Goal: Task Accomplishment & Management: Use online tool/utility

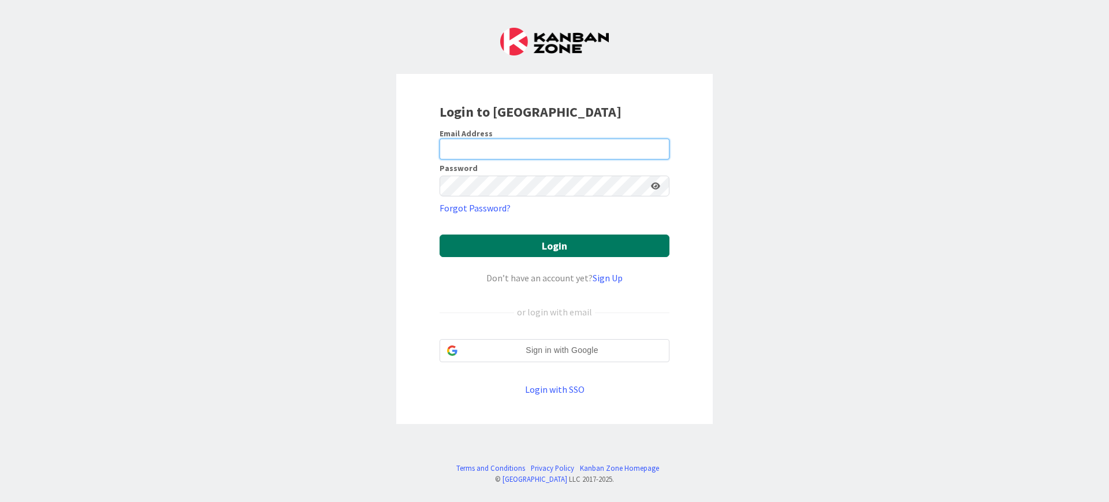
type input "[PERSON_NAME][EMAIL_ADDRESS][DOMAIN_NAME]"
click at [517, 251] on button "Login" at bounding box center [554, 245] width 230 height 23
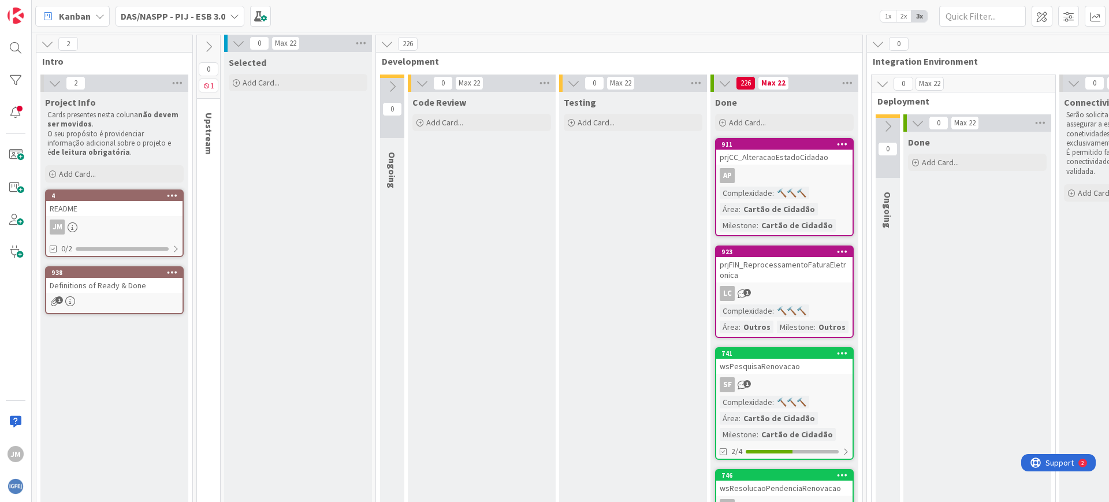
click at [229, 21] on div "DAS/NASPP - PIJ - ESB 3.0" at bounding box center [179, 16] width 129 height 21
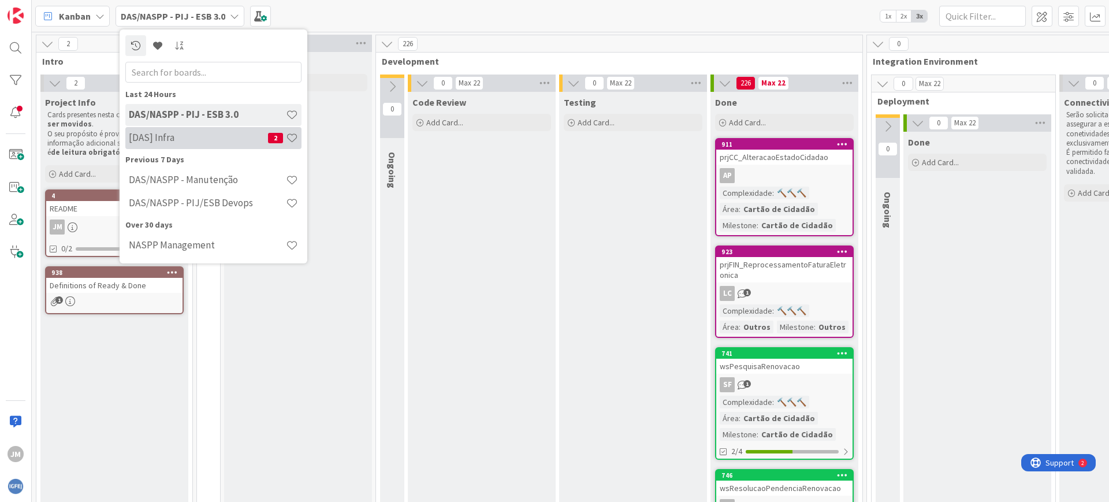
click at [178, 146] on div "[DAS] Infra 2" at bounding box center [213, 138] width 176 height 22
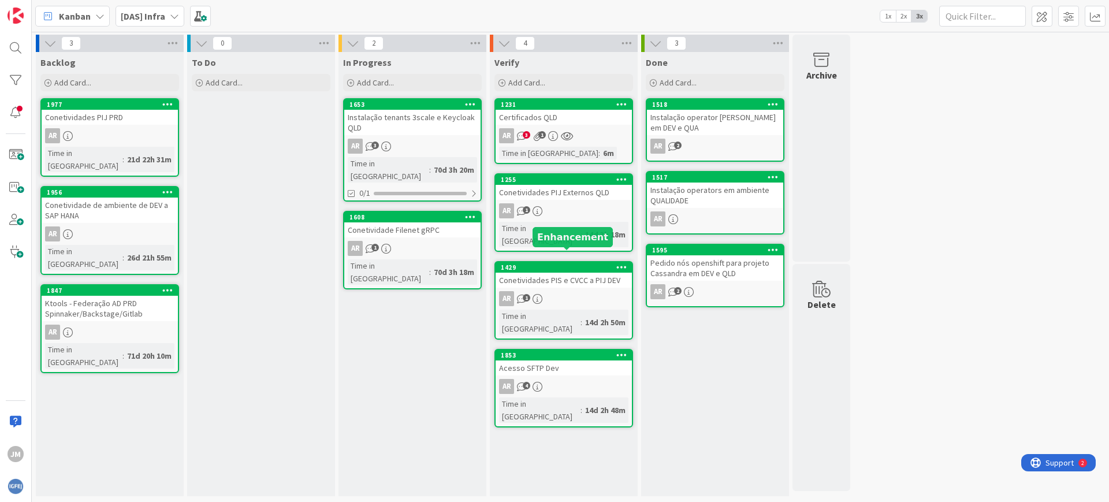
click at [564, 273] on div "Conetividades PIS e CVCC a PIJ DEV" at bounding box center [563, 280] width 136 height 15
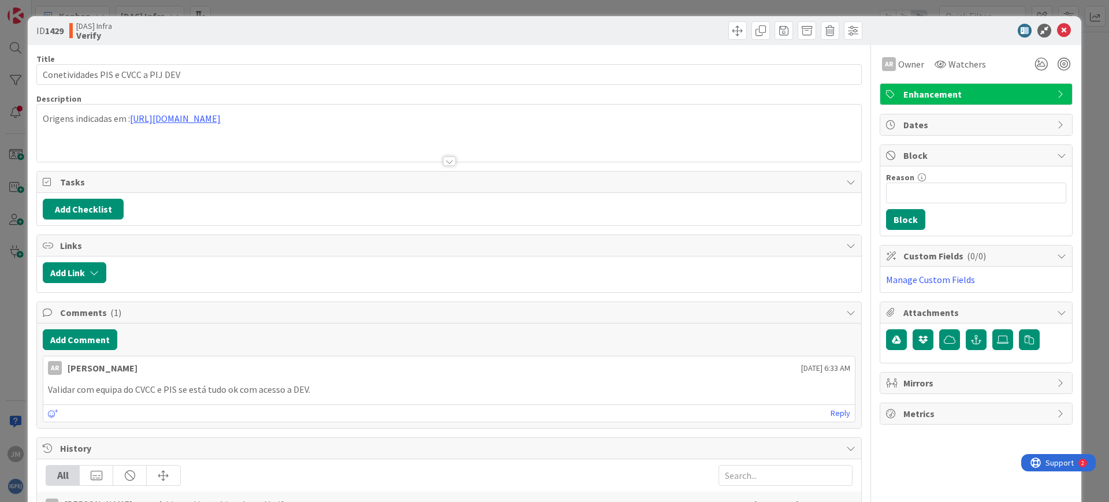
click at [200, 120] on div "Origens indicadas em : [URL][DOMAIN_NAME]" at bounding box center [449, 133] width 824 height 57
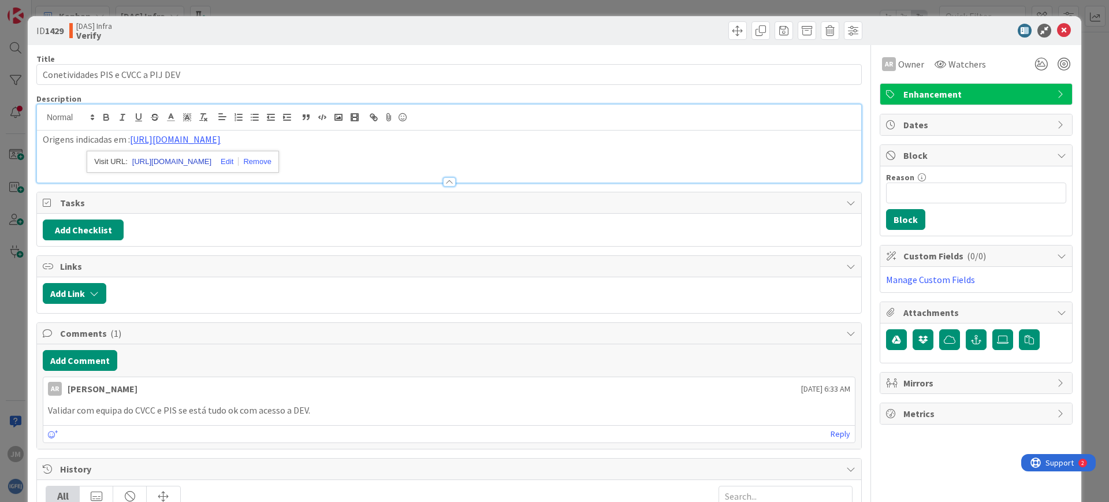
click at [198, 161] on link "[URL][DOMAIN_NAME]" at bounding box center [171, 161] width 79 height 15
click at [1057, 23] on div "ID 1429 [DAS] Infra Done" at bounding box center [554, 30] width 1053 height 29
click at [1057, 26] on icon at bounding box center [1064, 31] width 14 height 14
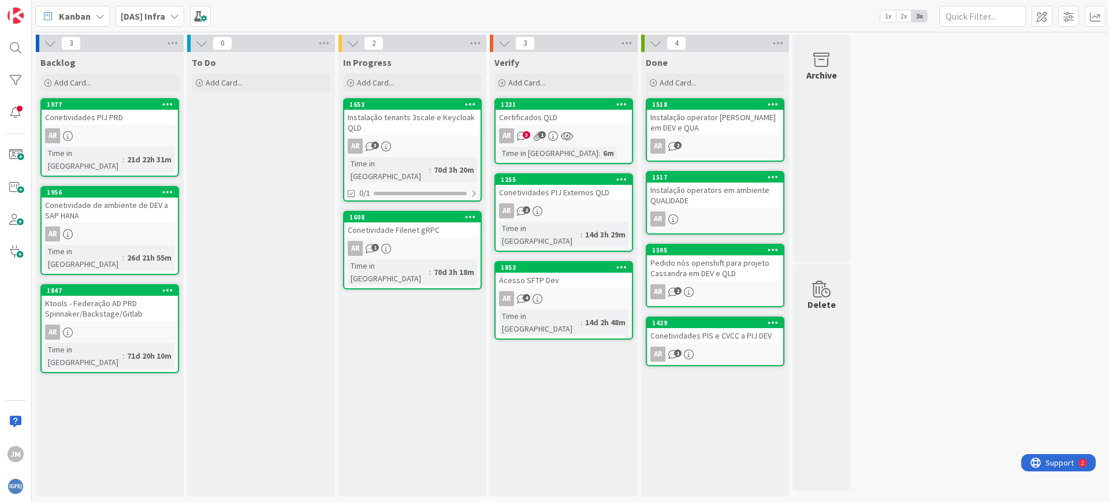
click at [563, 192] on div "Conetividades PIJ Externos QLD" at bounding box center [563, 192] width 136 height 15
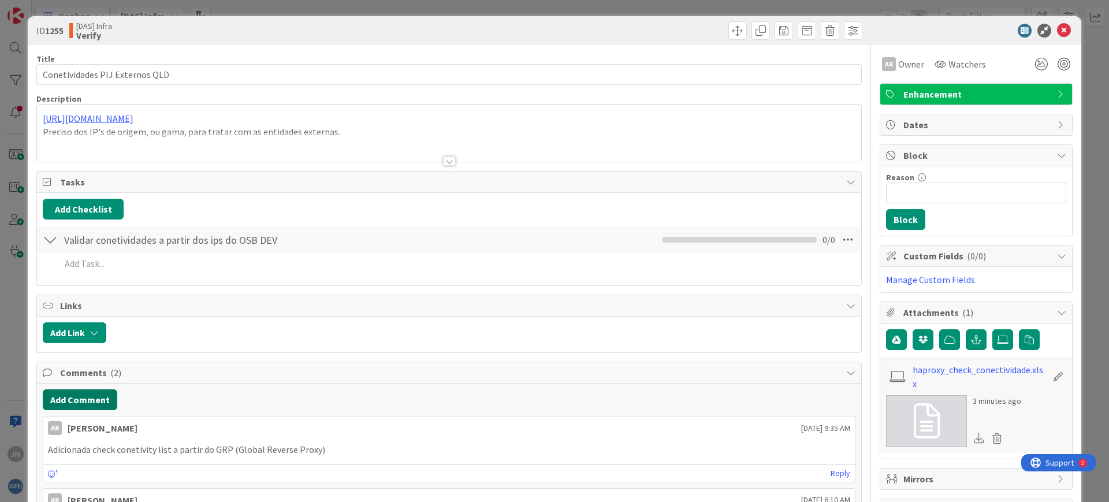
click at [85, 399] on button "Add Comment" at bounding box center [80, 399] width 74 height 21
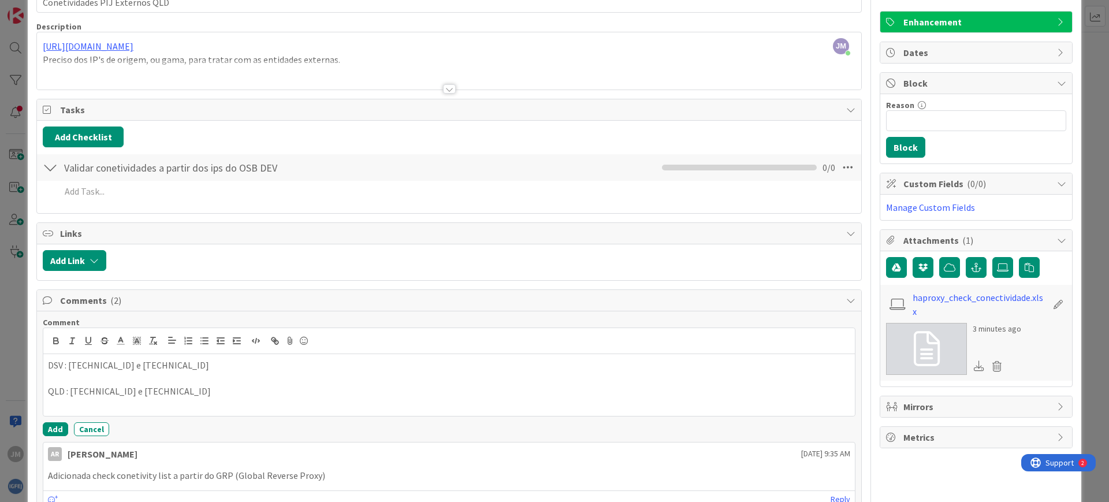
scroll to position [70, 0]
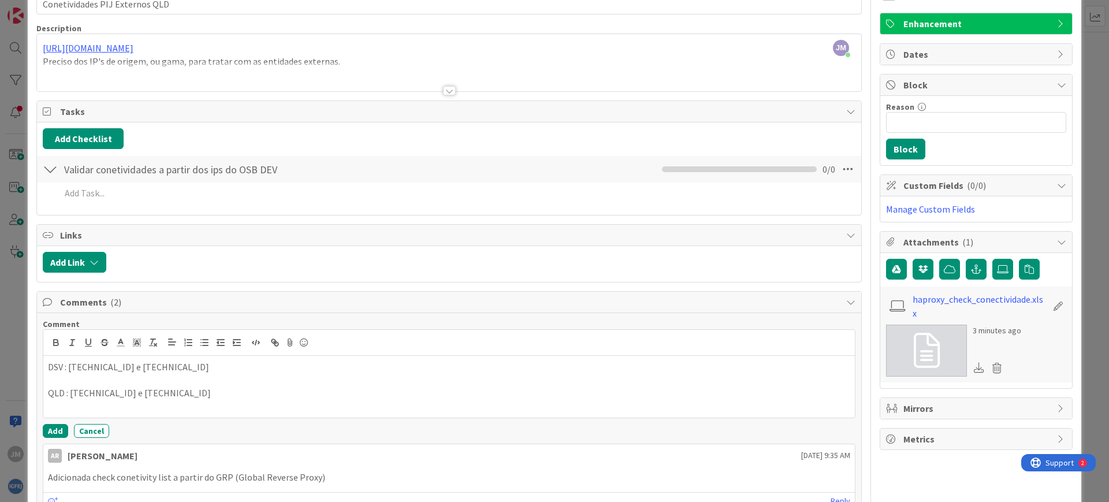
click at [48, 394] on p "QLD : [TECHNICAL_ID] e [TECHNICAL_ID]" at bounding box center [449, 392] width 802 height 13
click at [56, 430] on button "Add" at bounding box center [55, 431] width 25 height 14
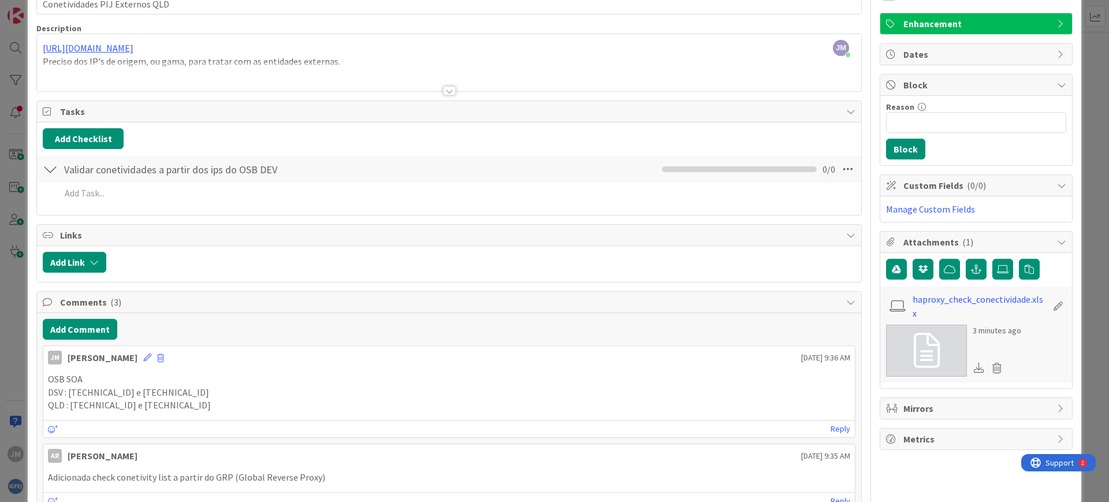
click at [307, 402] on p "QLD : [TECHNICAL_ID] e [TECHNICAL_ID]" at bounding box center [449, 404] width 802 height 13
click at [143, 358] on icon at bounding box center [147, 357] width 8 height 8
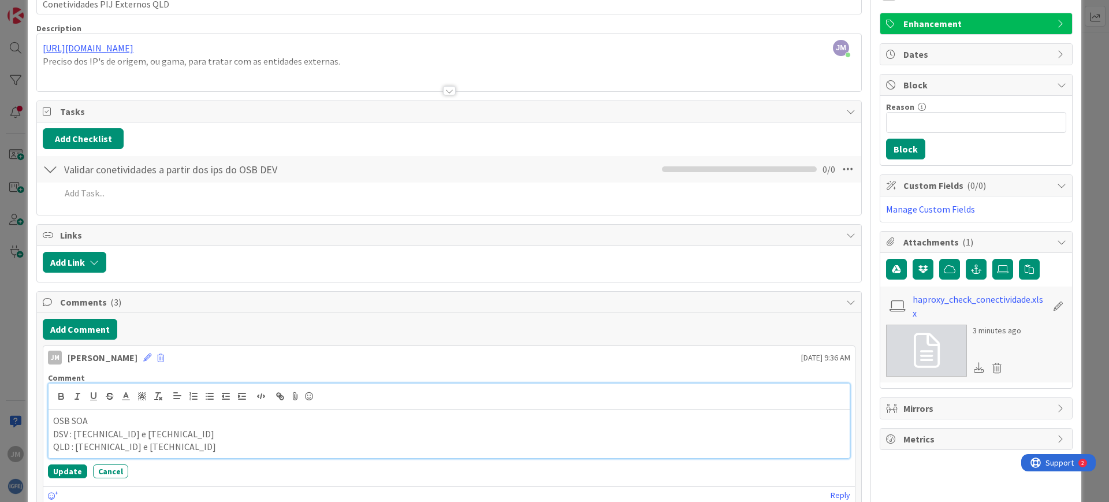
click at [210, 433] on p "DSV : [TECHNICAL_ID] e [TECHNICAL_ID]" at bounding box center [449, 433] width 792 height 13
click at [341, 449] on p "QLD : [TECHNICAL_ID] e [TECHNICAL_ID]" at bounding box center [449, 446] width 792 height 13
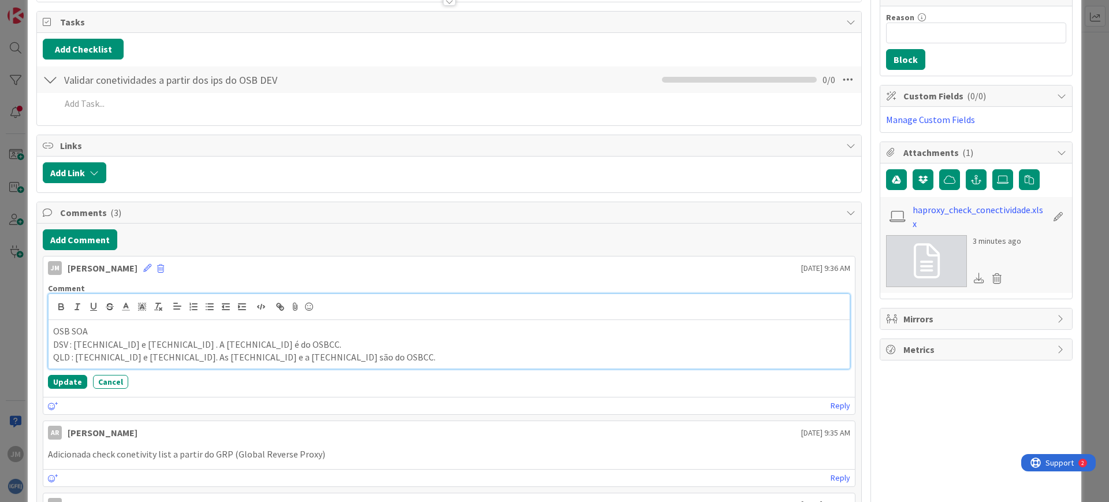
scroll to position [215, 0]
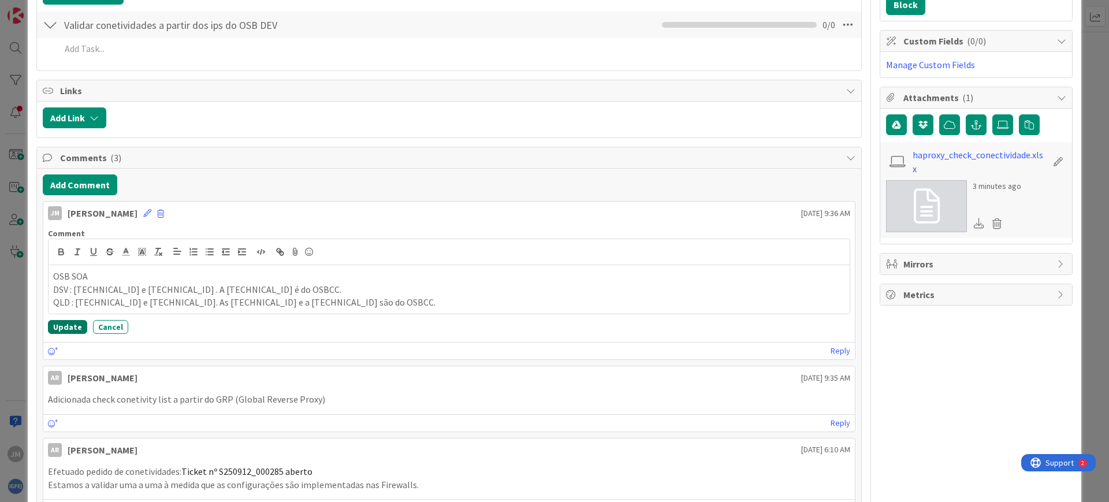
click at [69, 322] on button "Update" at bounding box center [67, 327] width 39 height 14
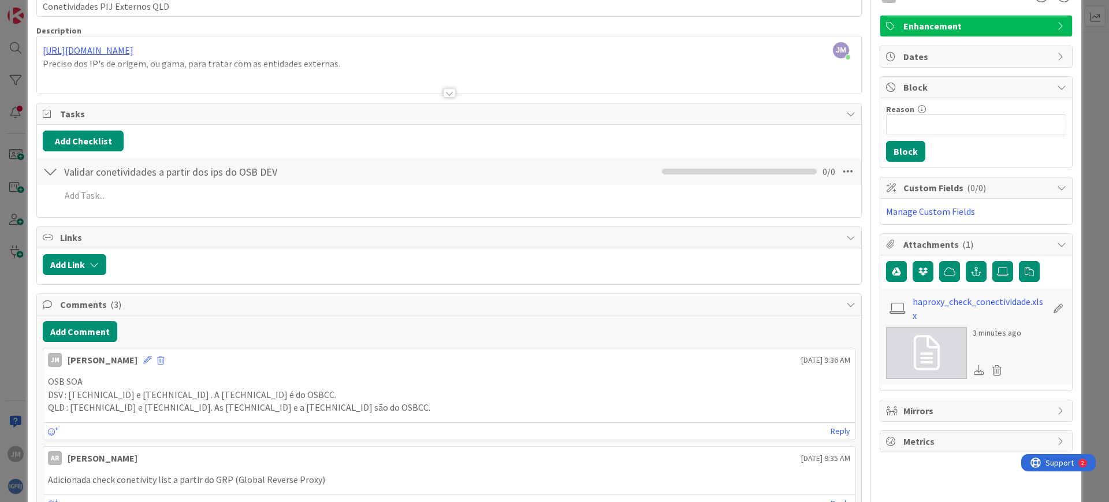
scroll to position [0, 0]
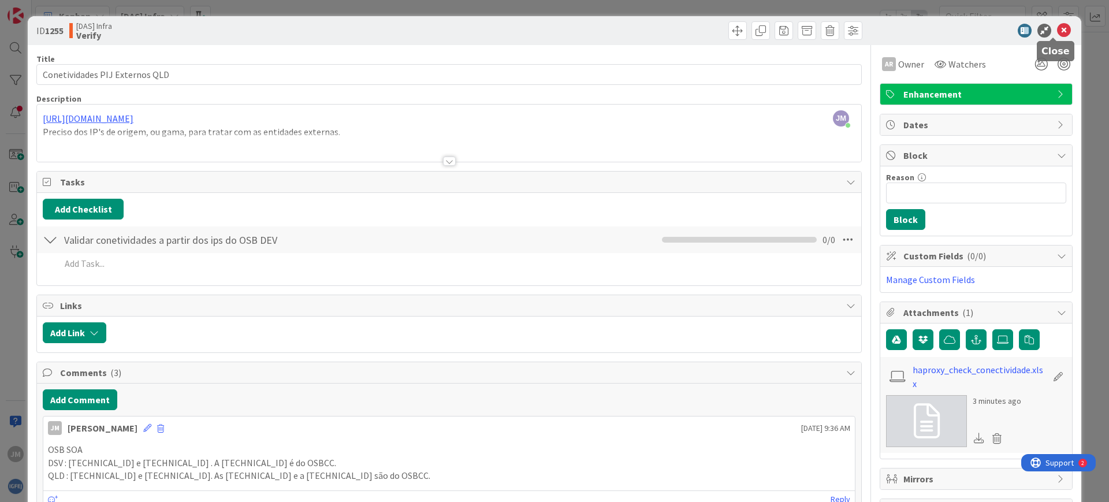
click at [1057, 26] on icon at bounding box center [1064, 31] width 14 height 14
